Goal: Task Accomplishment & Management: Manage account settings

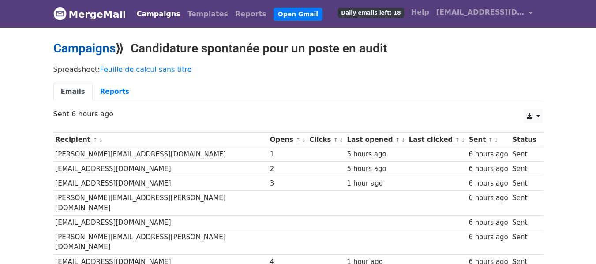
click at [76, 43] on link "Campaigns" at bounding box center [84, 48] width 62 height 15
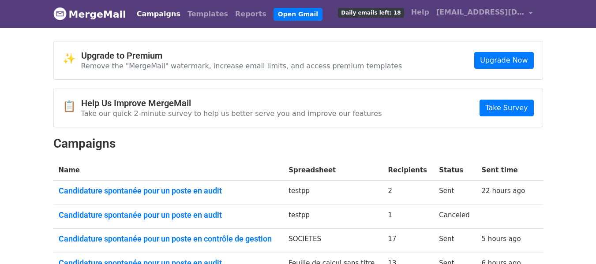
scroll to position [91, 0]
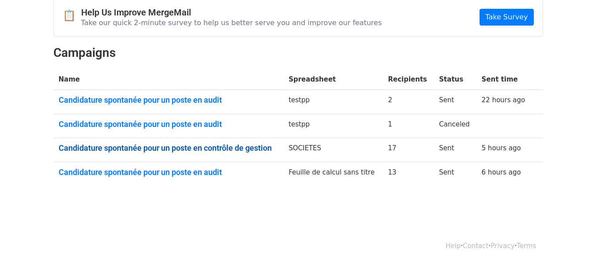
click at [164, 147] on link "Candidature spontanée pour un poste en contrôle de gestion" at bounding box center [169, 148] width 220 height 10
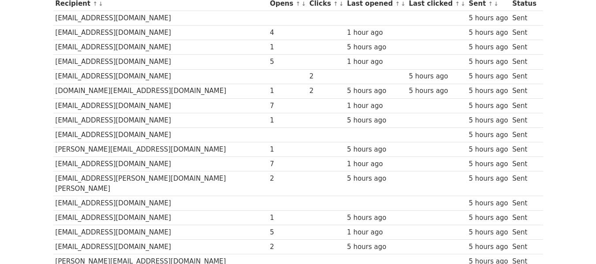
scroll to position [180, 0]
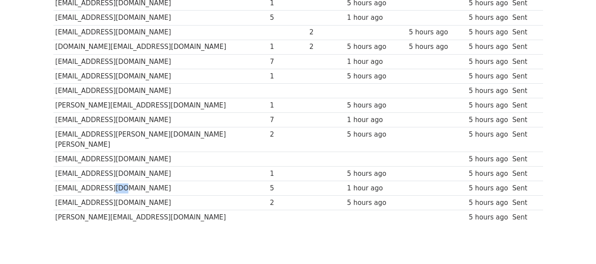
drag, startPoint x: 101, startPoint y: 176, endPoint x: 110, endPoint y: 178, distance: 8.5
click at [110, 181] on td "[EMAIL_ADDRESS][DOMAIN_NAME]" at bounding box center [160, 188] width 214 height 15
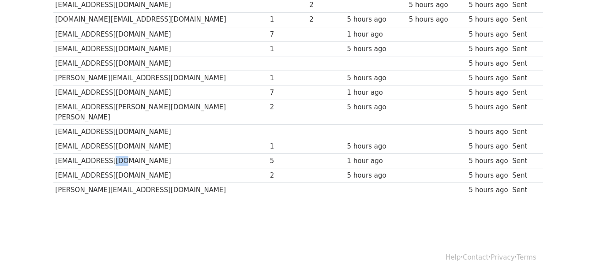
scroll to position [209, 0]
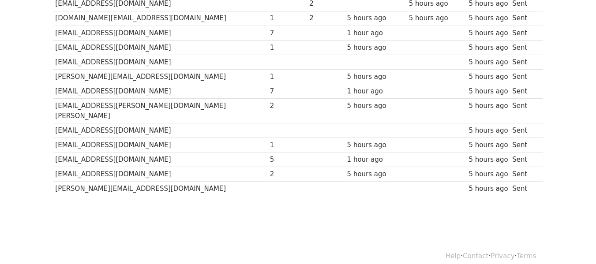
click at [379, 138] on td "5 hours ago" at bounding box center [376, 145] width 62 height 15
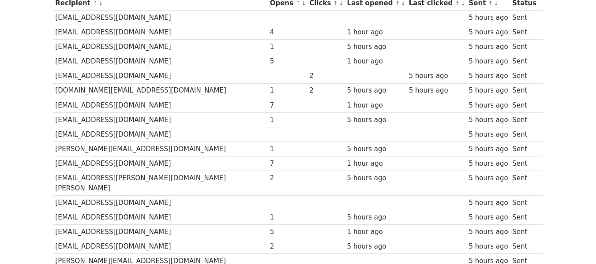
scroll to position [139, 0]
